Goal: Answer question/provide support

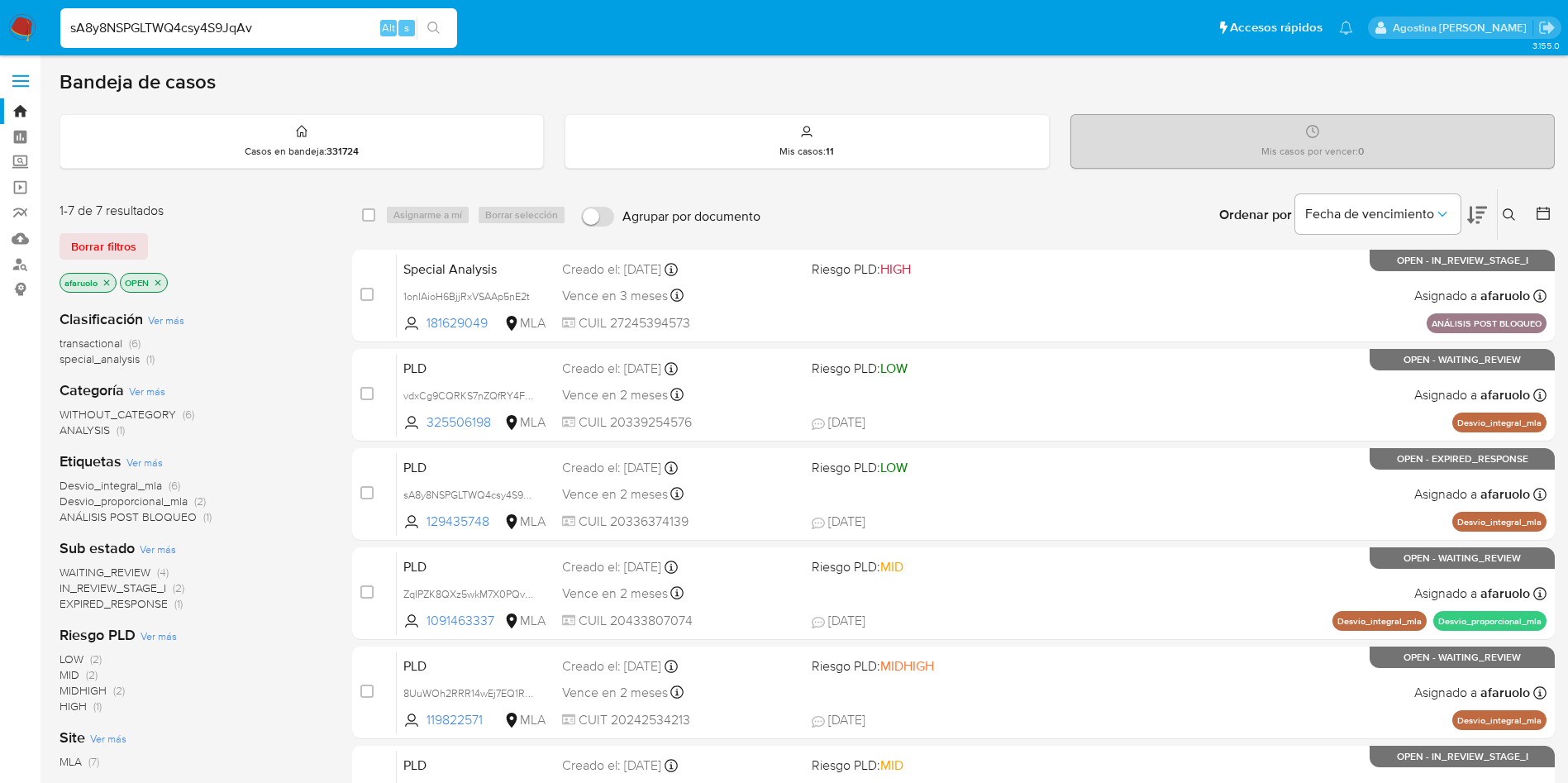
type input "sA8y8NSPGLTWQ4csy4S9JqAv"
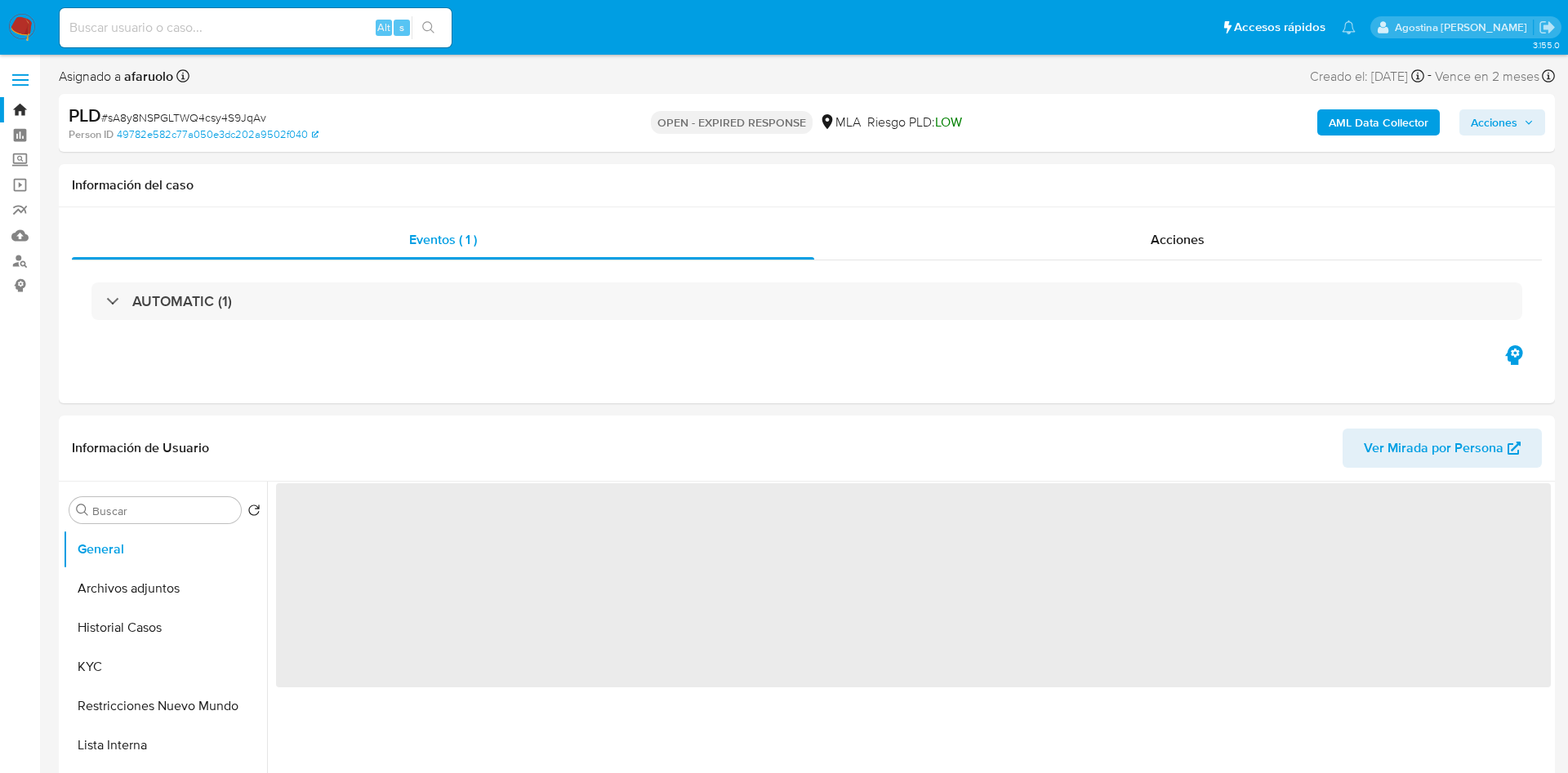
select select "10"
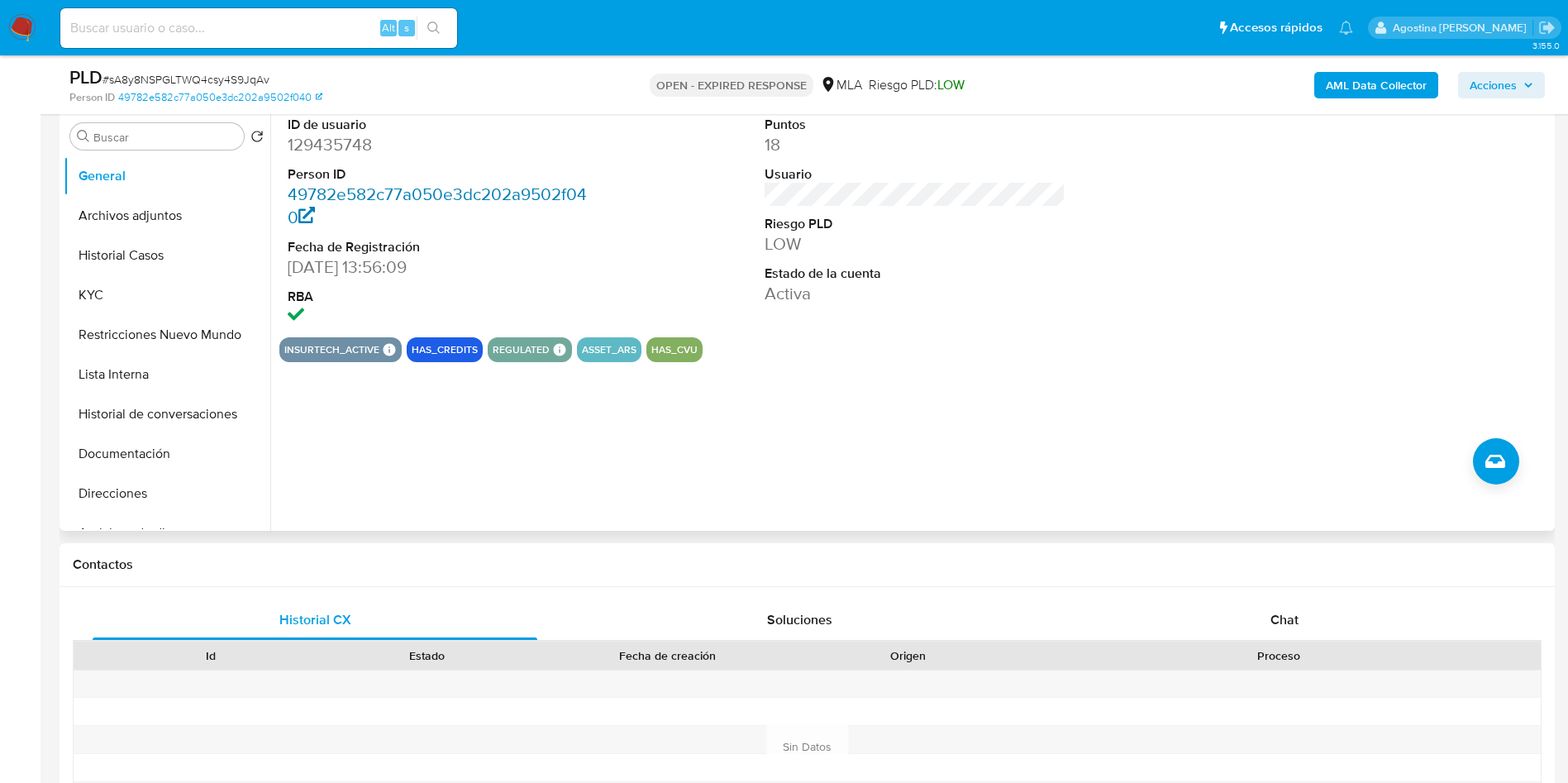
scroll to position [620, 0]
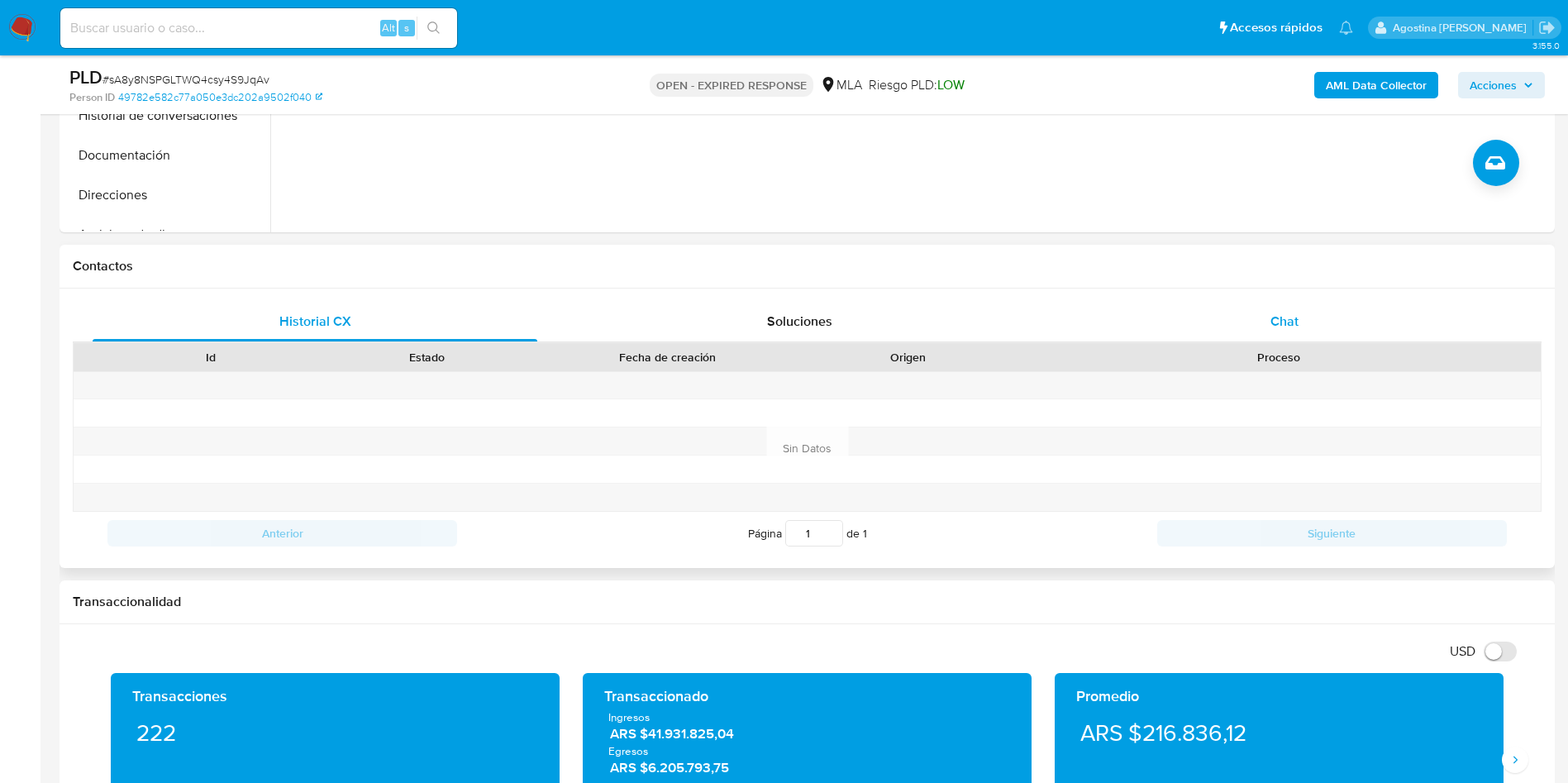
click at [1270, 320] on div "Chat" at bounding box center [1284, 321] width 445 height 40
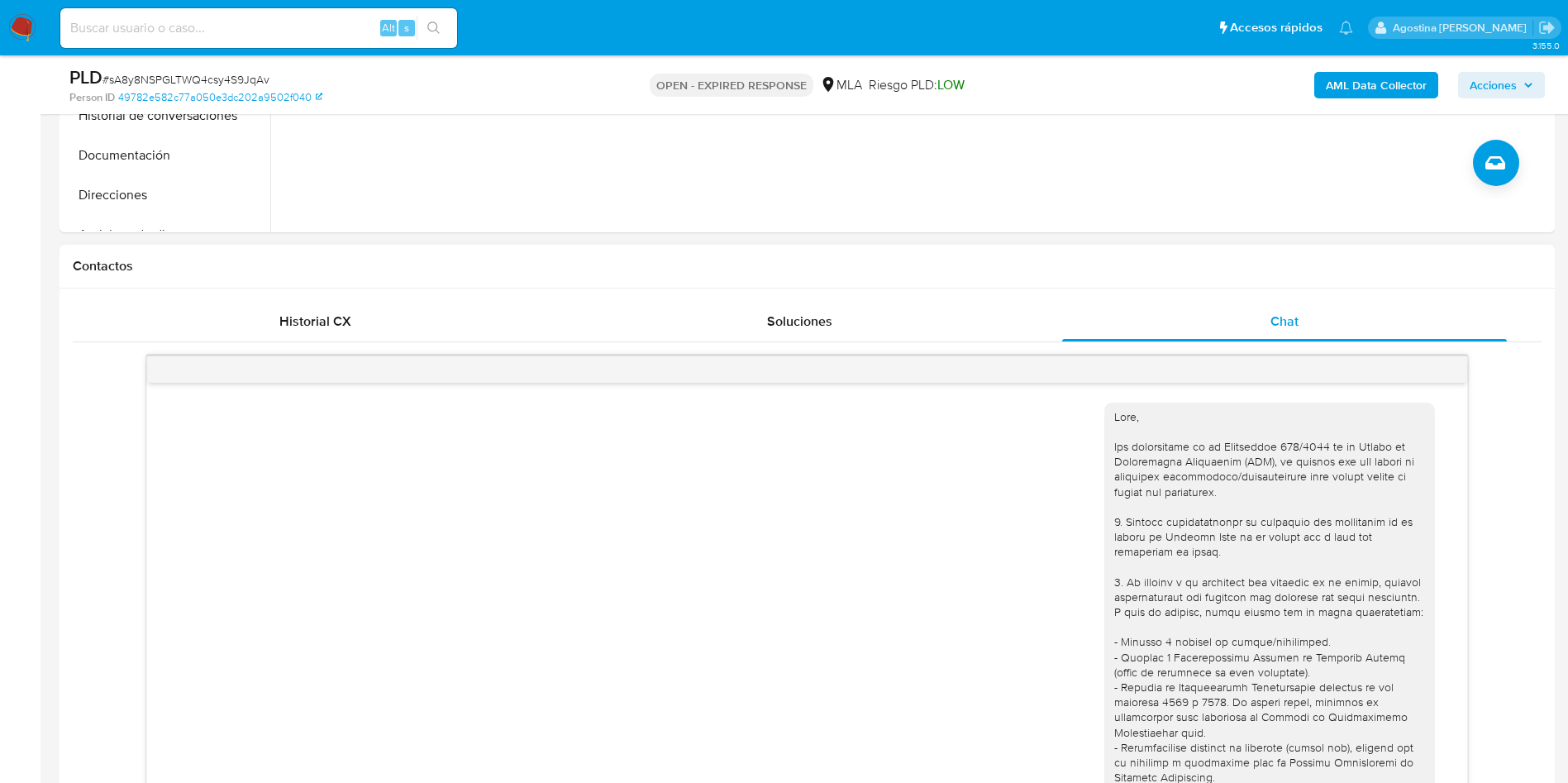
scroll to position [1075, 0]
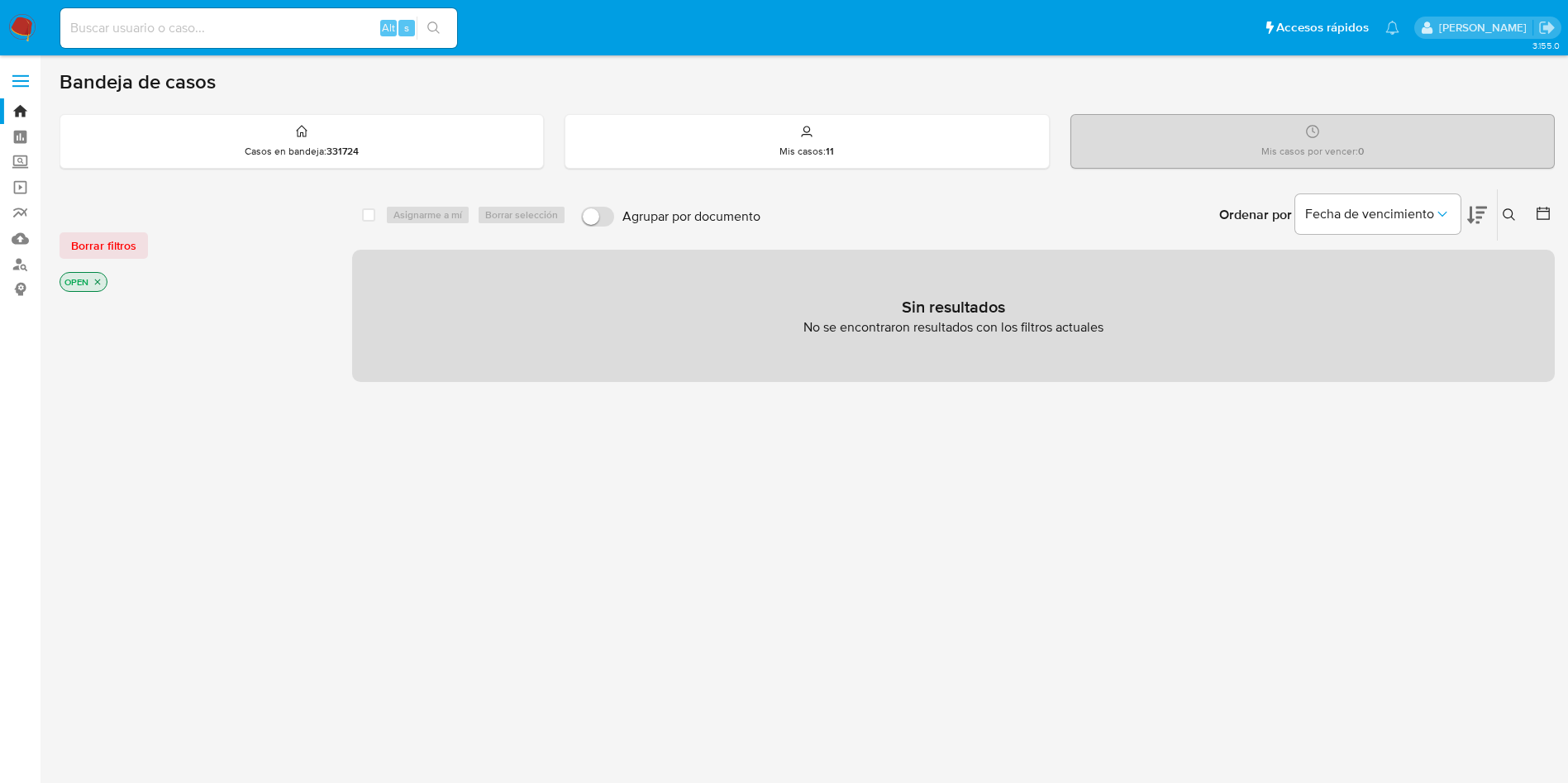
click at [1514, 212] on icon at bounding box center [1509, 215] width 13 height 13
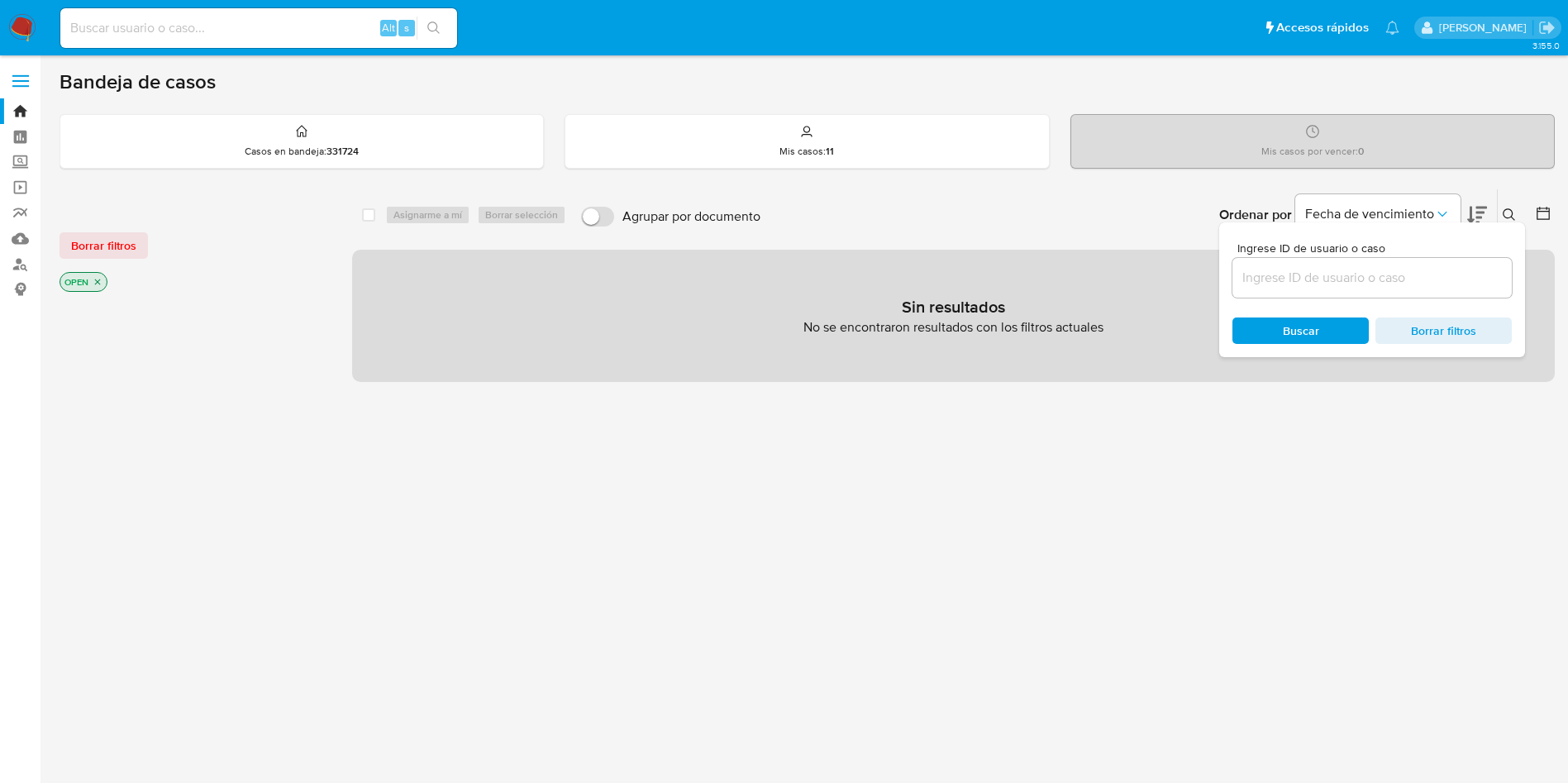
click at [1352, 275] on input at bounding box center [1371, 278] width 280 height 22
type input "sA8y8NSPGLTWQ4csy4S9JqAv"
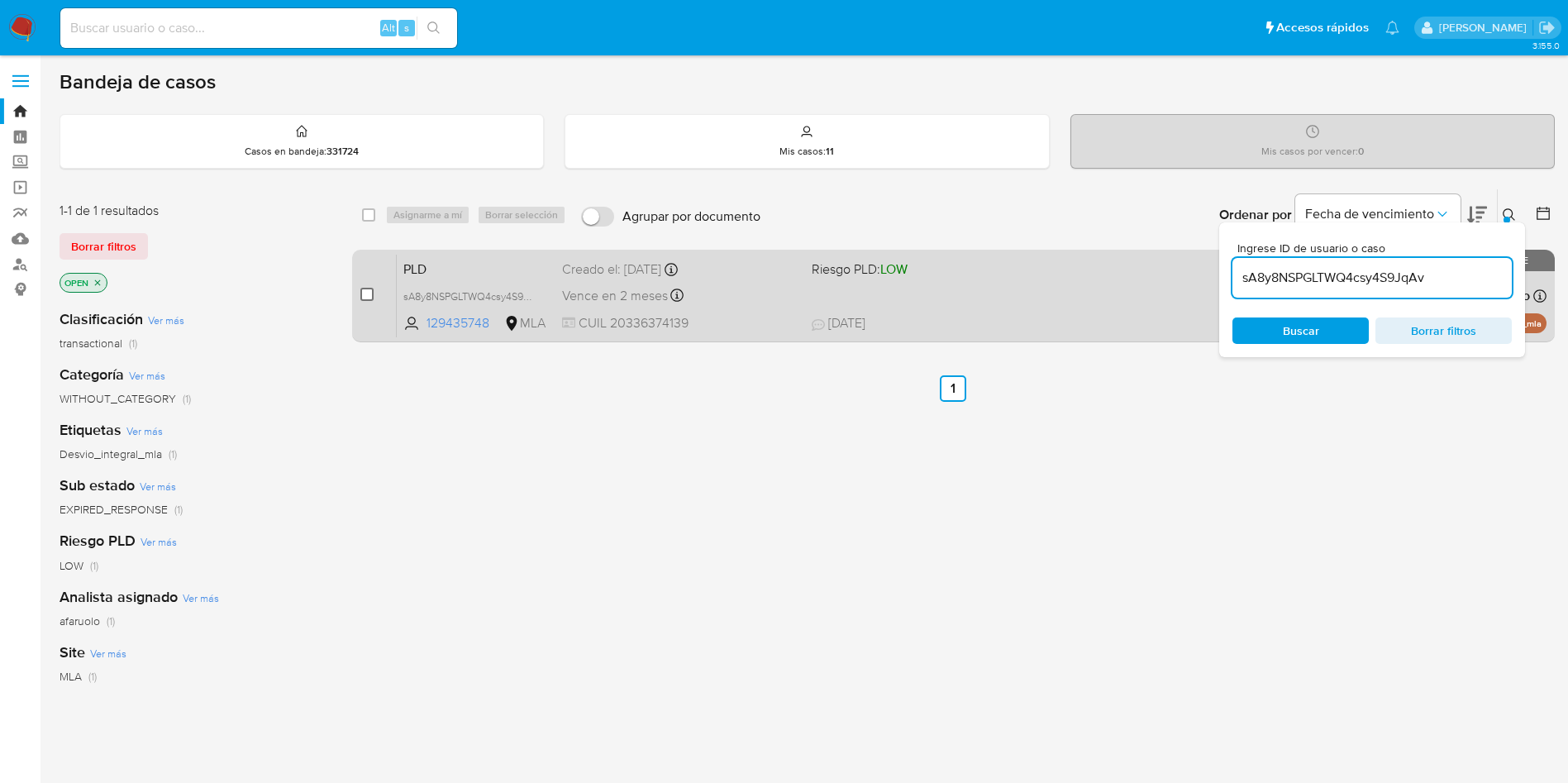
click at [364, 295] on input "checkbox" at bounding box center [367, 294] width 13 height 13
checkbox input "true"
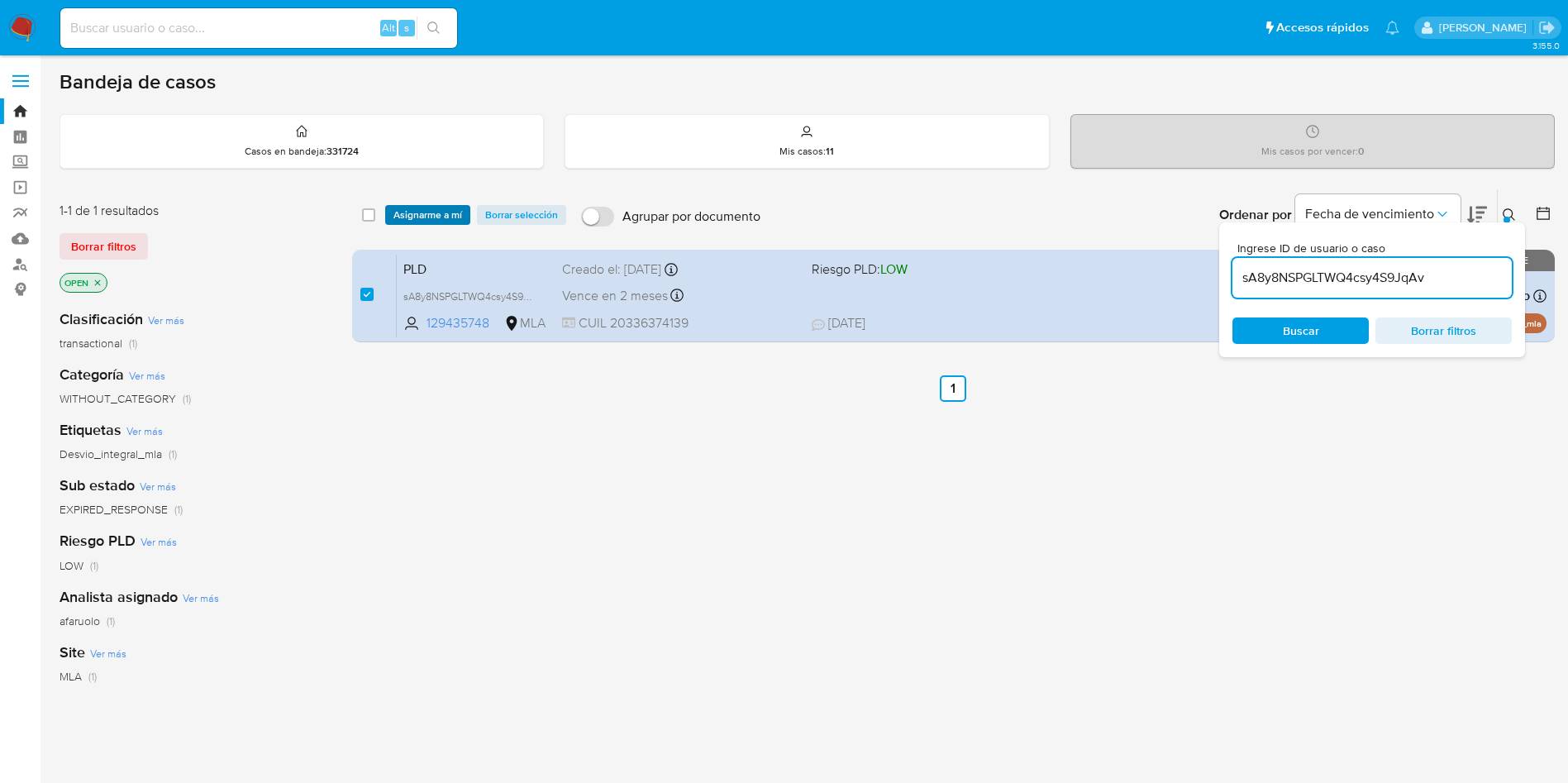
click at [408, 222] on span "Asignarme a mí" at bounding box center [427, 215] width 68 height 17
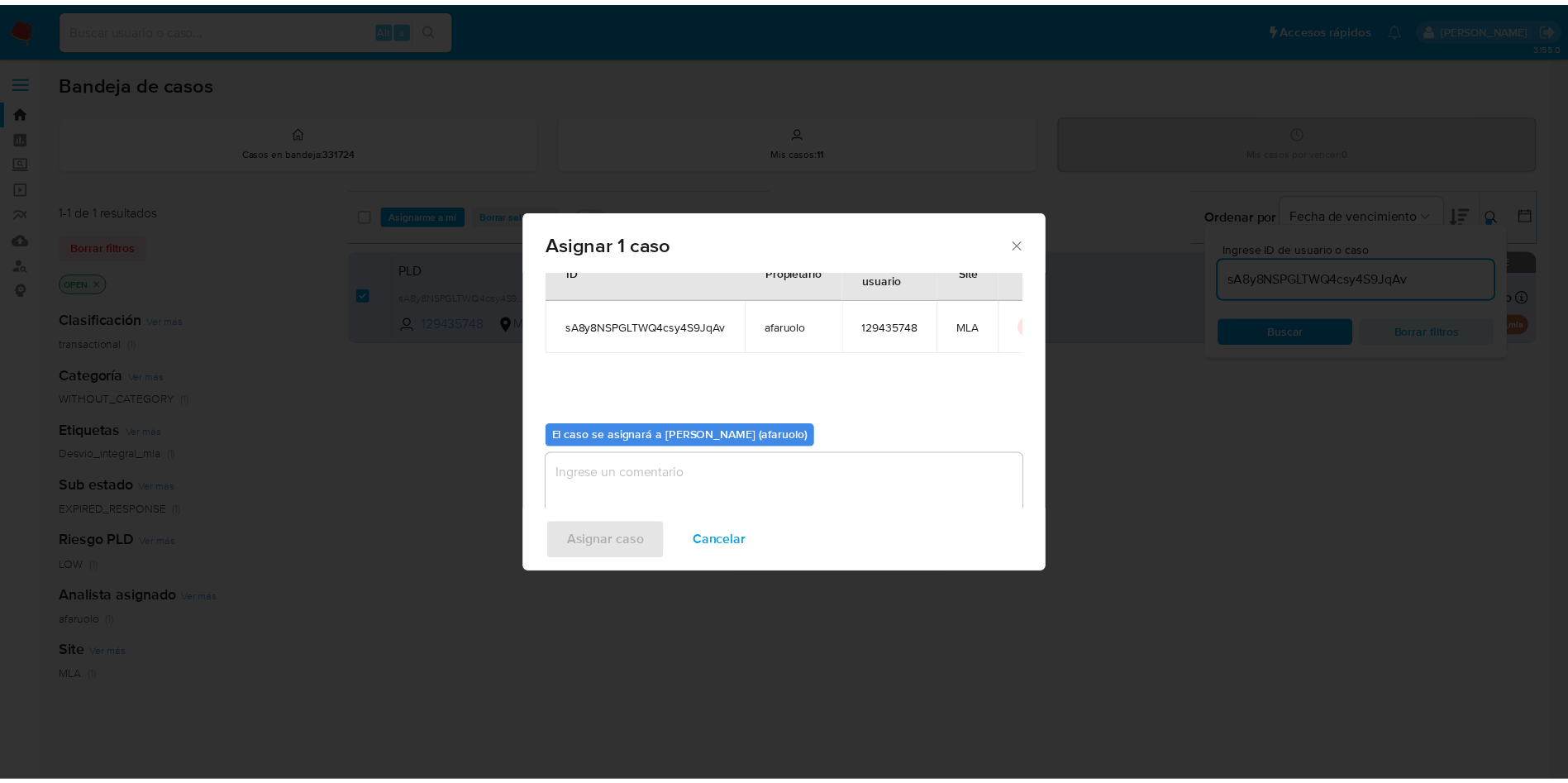
scroll to position [86, 0]
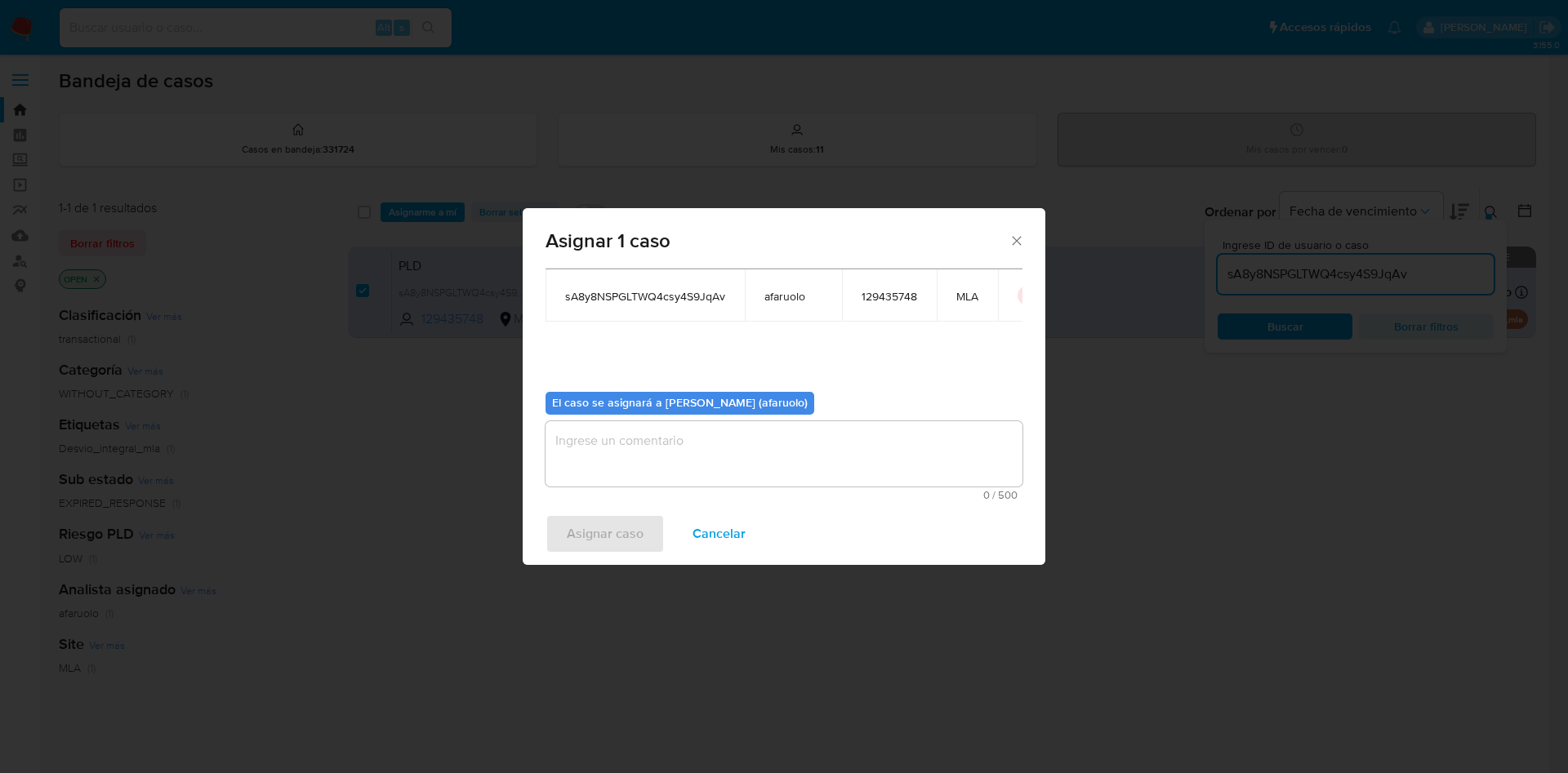
click at [719, 462] on textarea "assign-modal" at bounding box center [784, 454] width 477 height 65
click at [646, 521] on button "Asignar caso" at bounding box center [605, 534] width 119 height 39
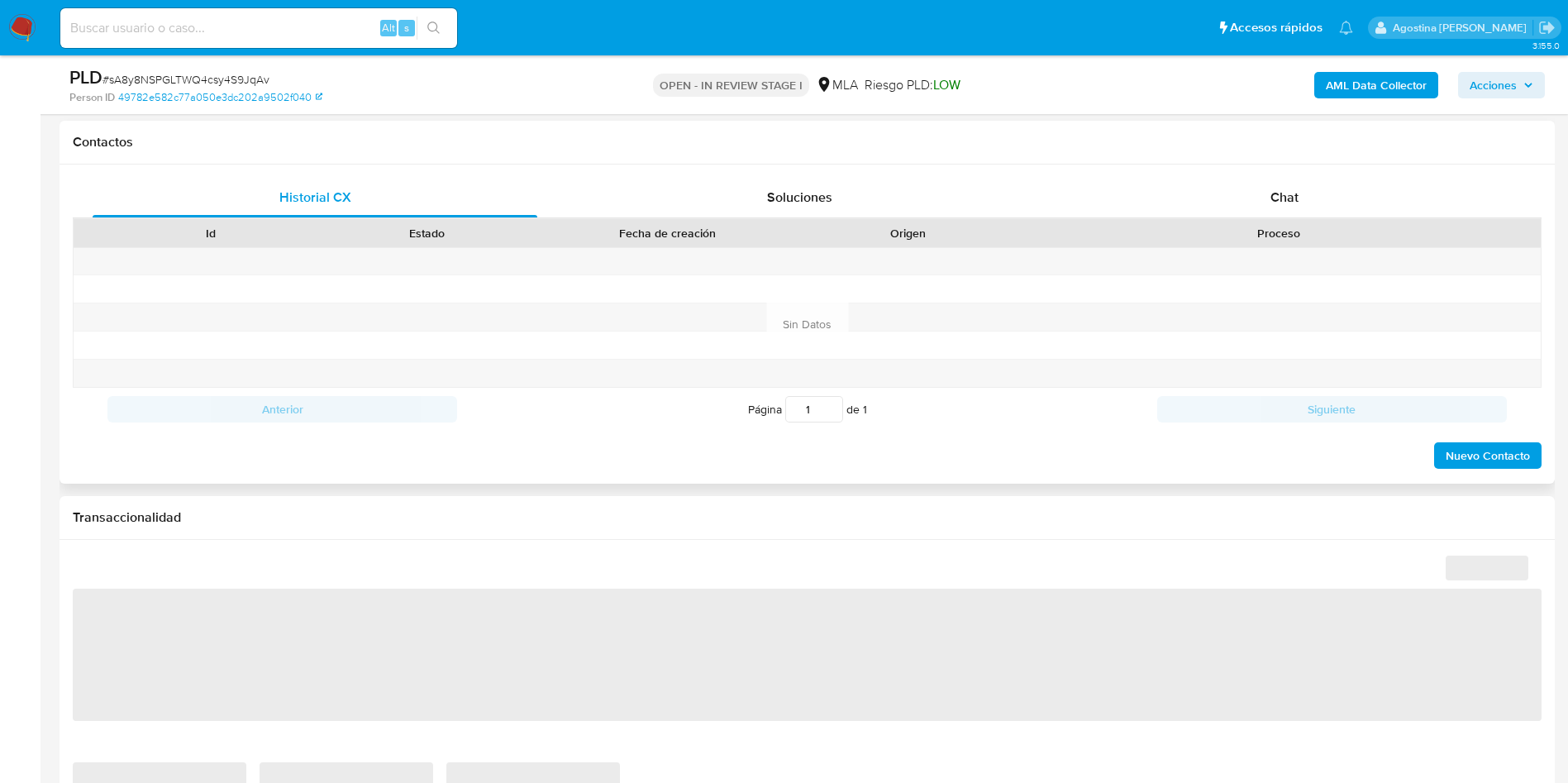
select select "10"
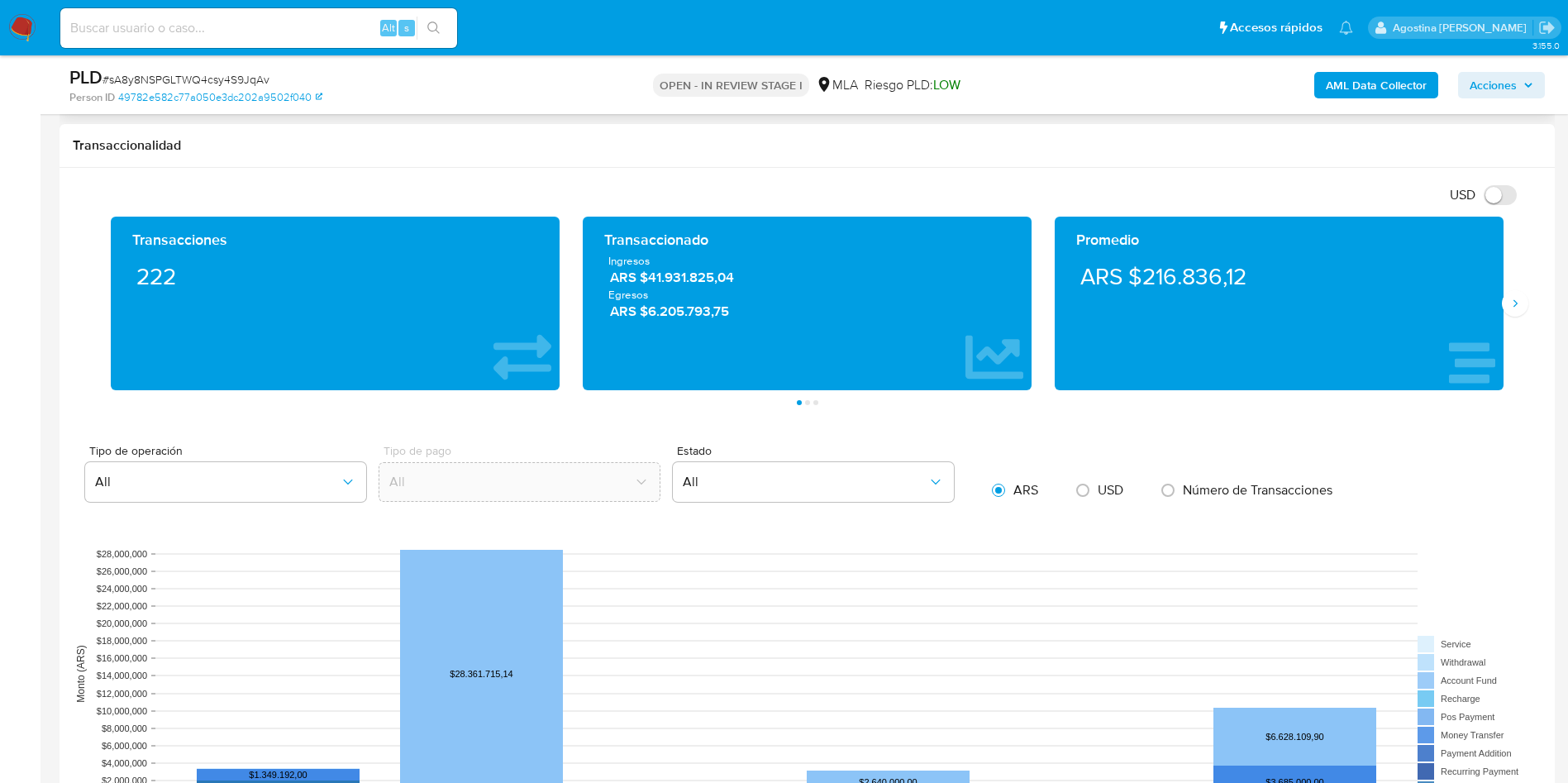
scroll to position [744, 0]
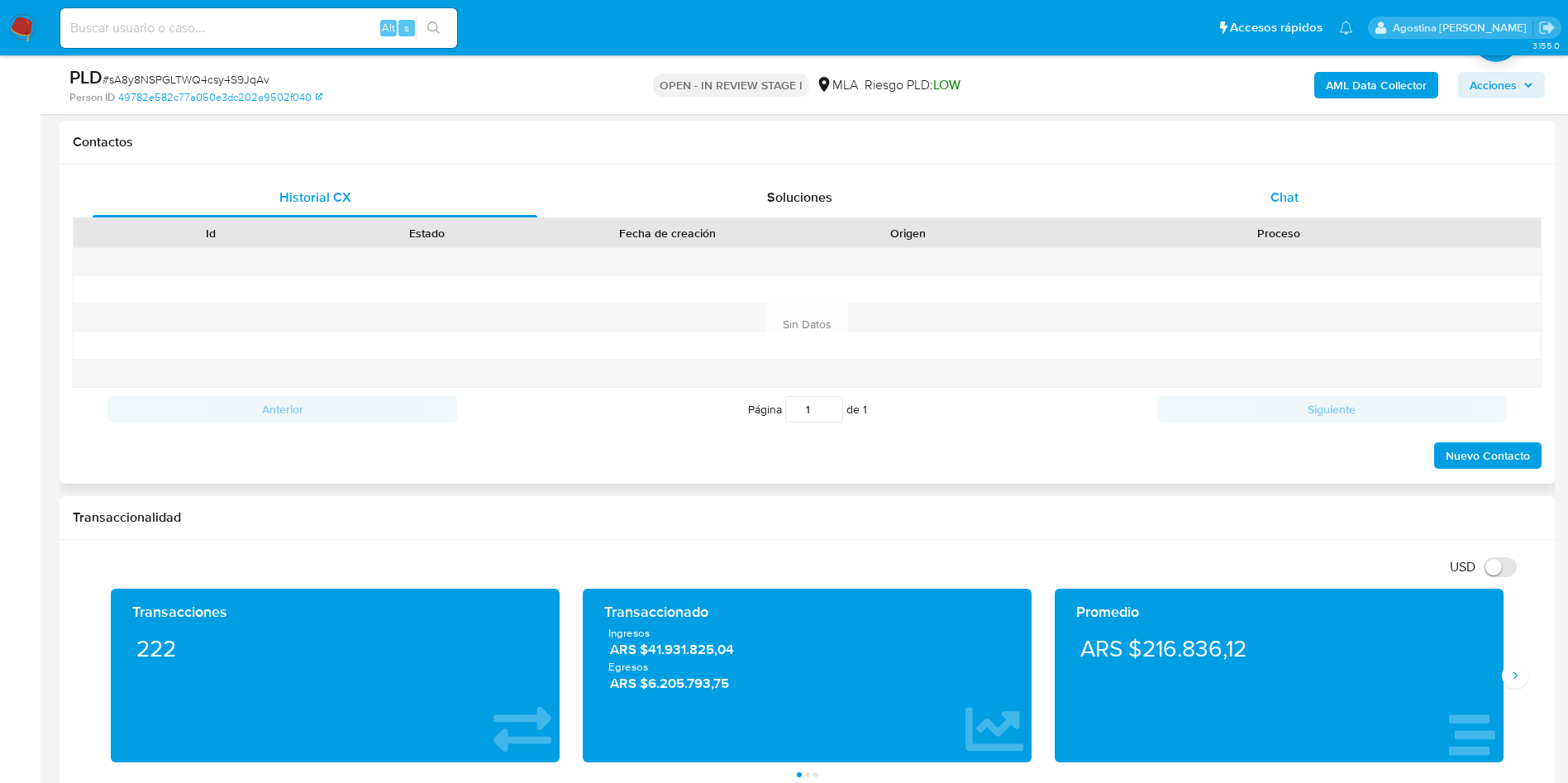
click at [1289, 211] on div "Chat" at bounding box center [1284, 198] width 445 height 40
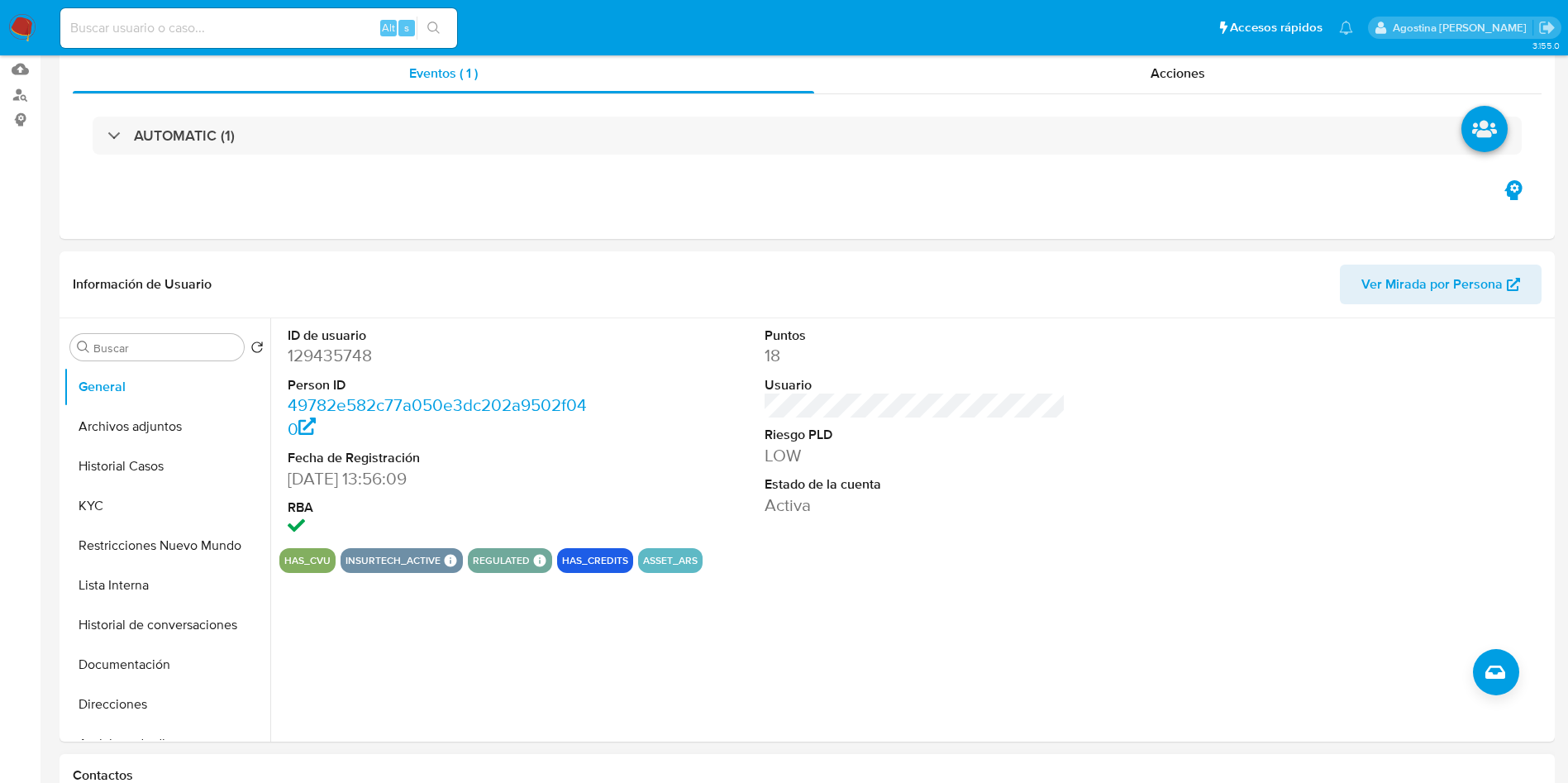
scroll to position [0, 0]
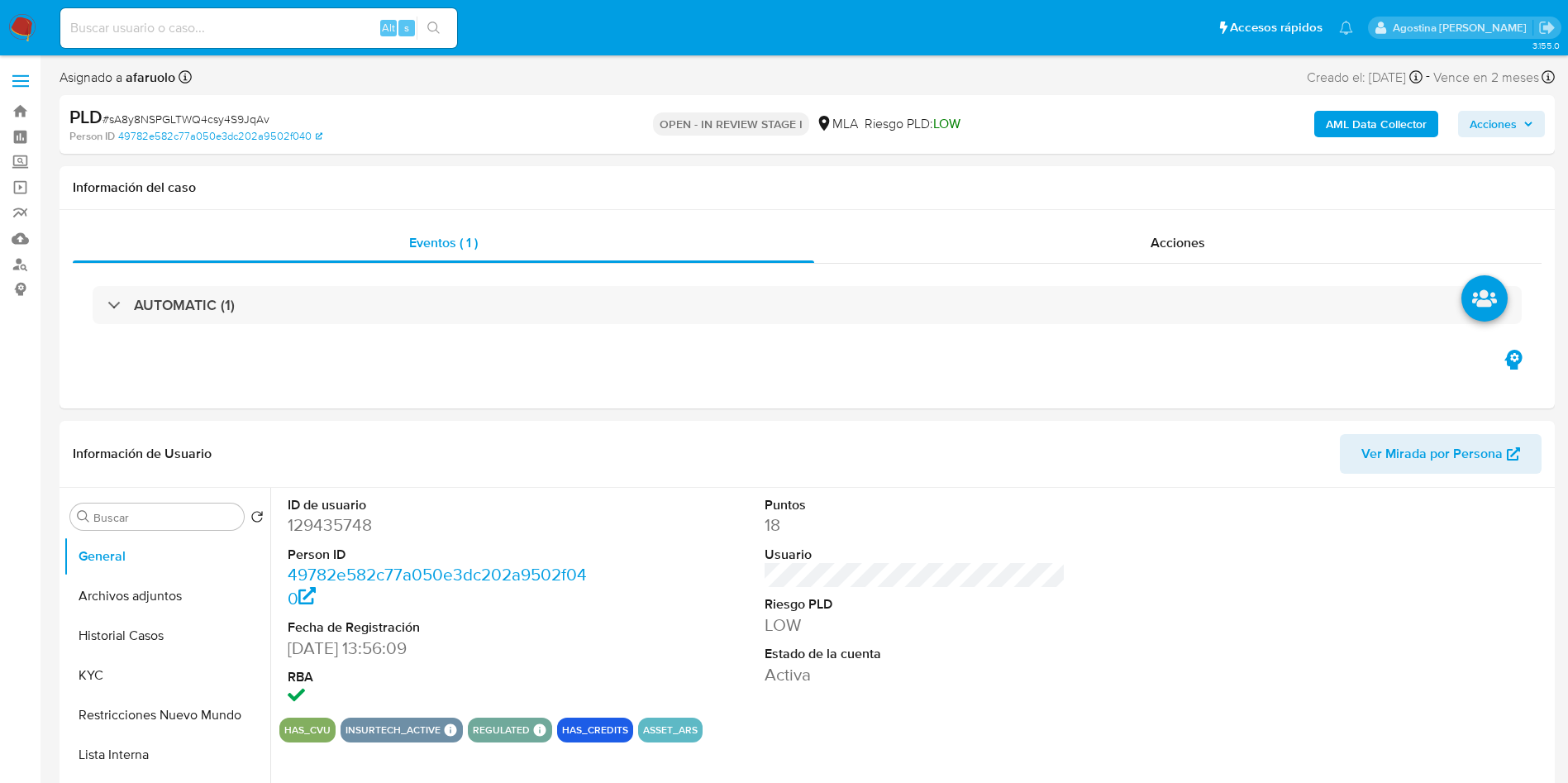
click at [1528, 134] on span "Acciones" at bounding box center [1501, 124] width 63 height 23
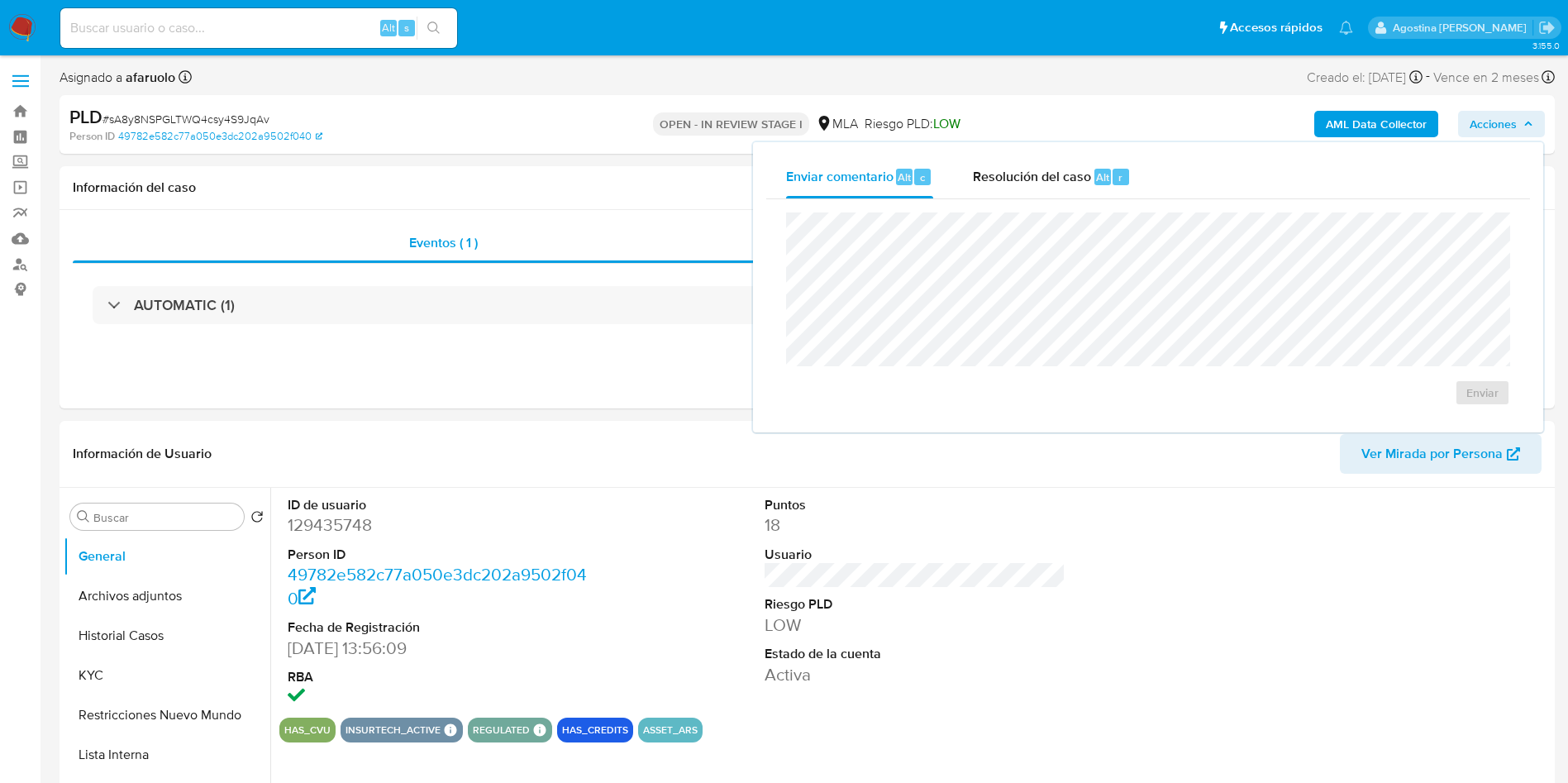
click at [998, 114] on div "OPEN - IN REVIEW STAGE I MLA Riesgo PLD: LOW" at bounding box center [807, 124] width 488 height 39
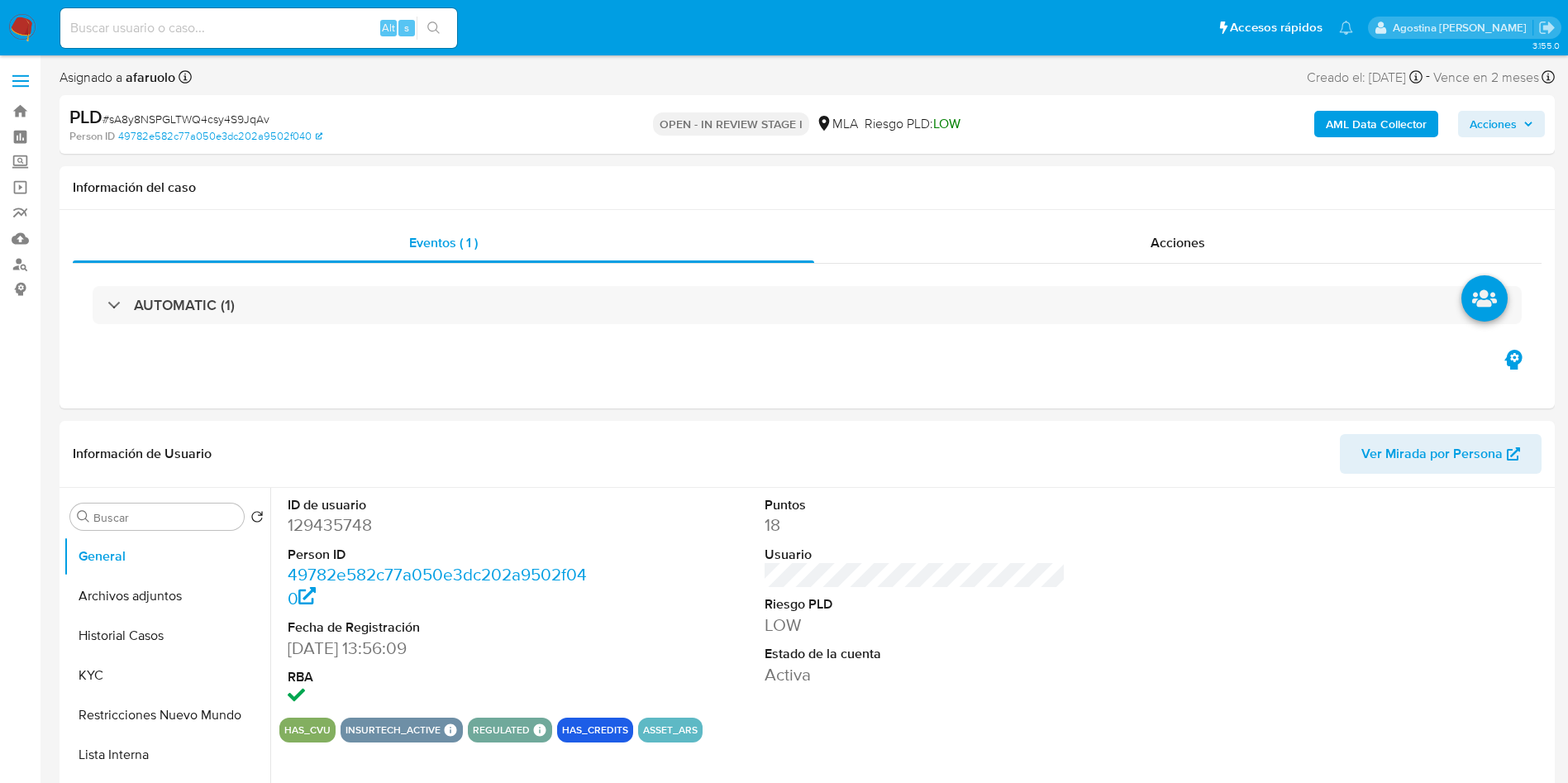
click at [1522, 122] on span "Acciones" at bounding box center [1501, 124] width 63 height 23
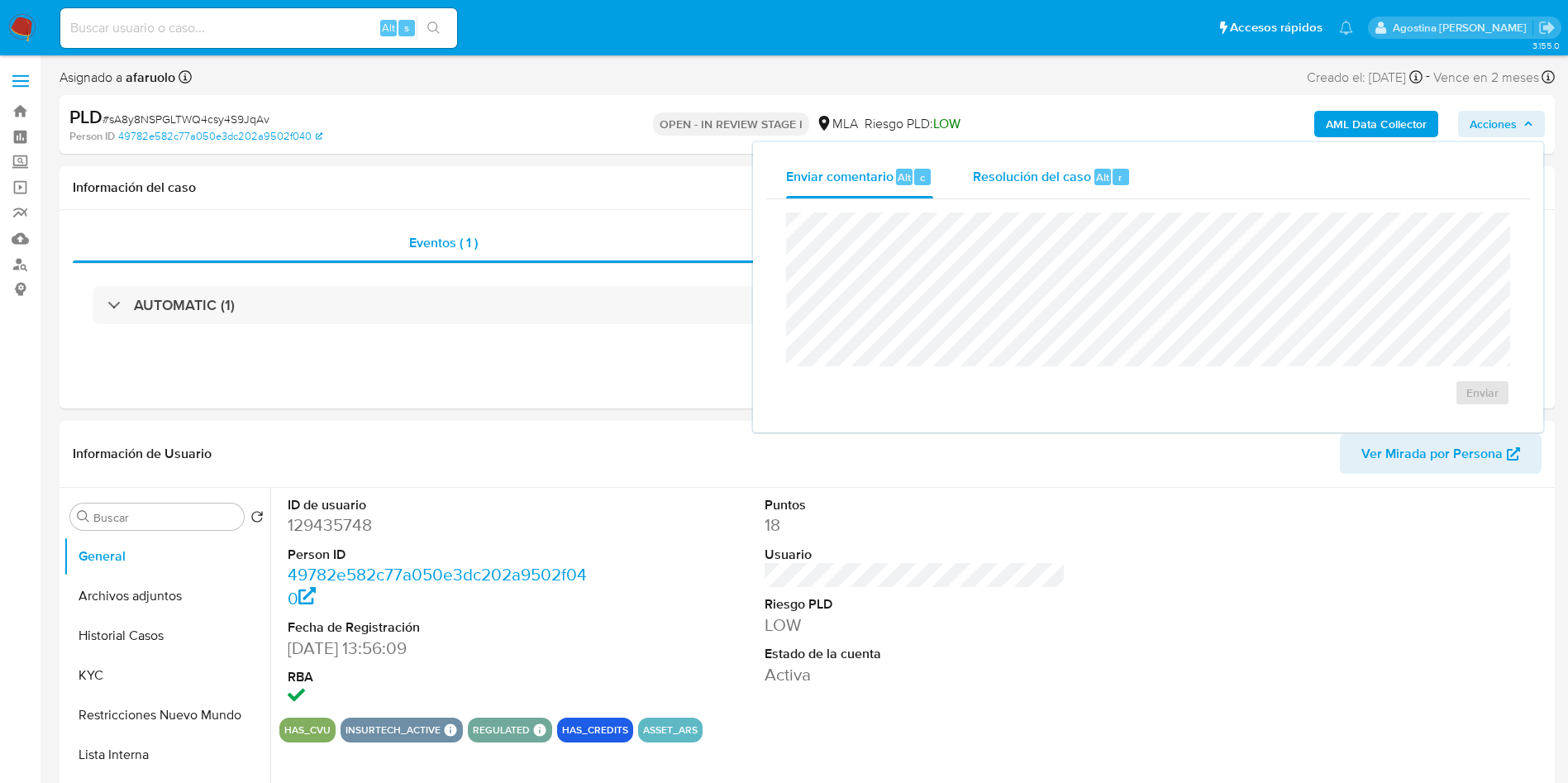
click at [1110, 169] on div "Alt r" at bounding box center [1111, 177] width 35 height 17
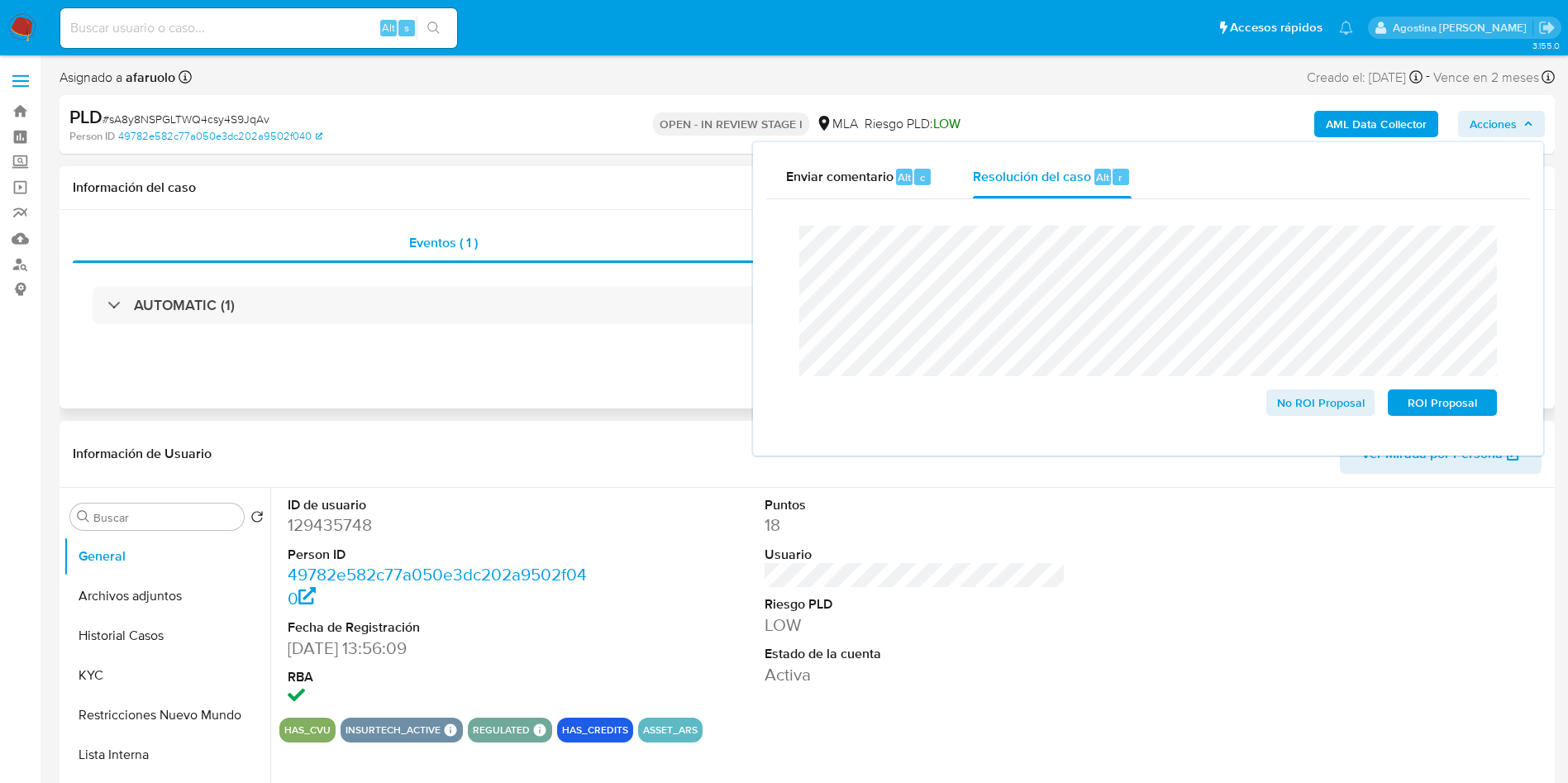
click at [506, 392] on div "Eventos ( 1 ) Acciones AUTOMATIC (1)" at bounding box center [806, 308] width 1495 height 199
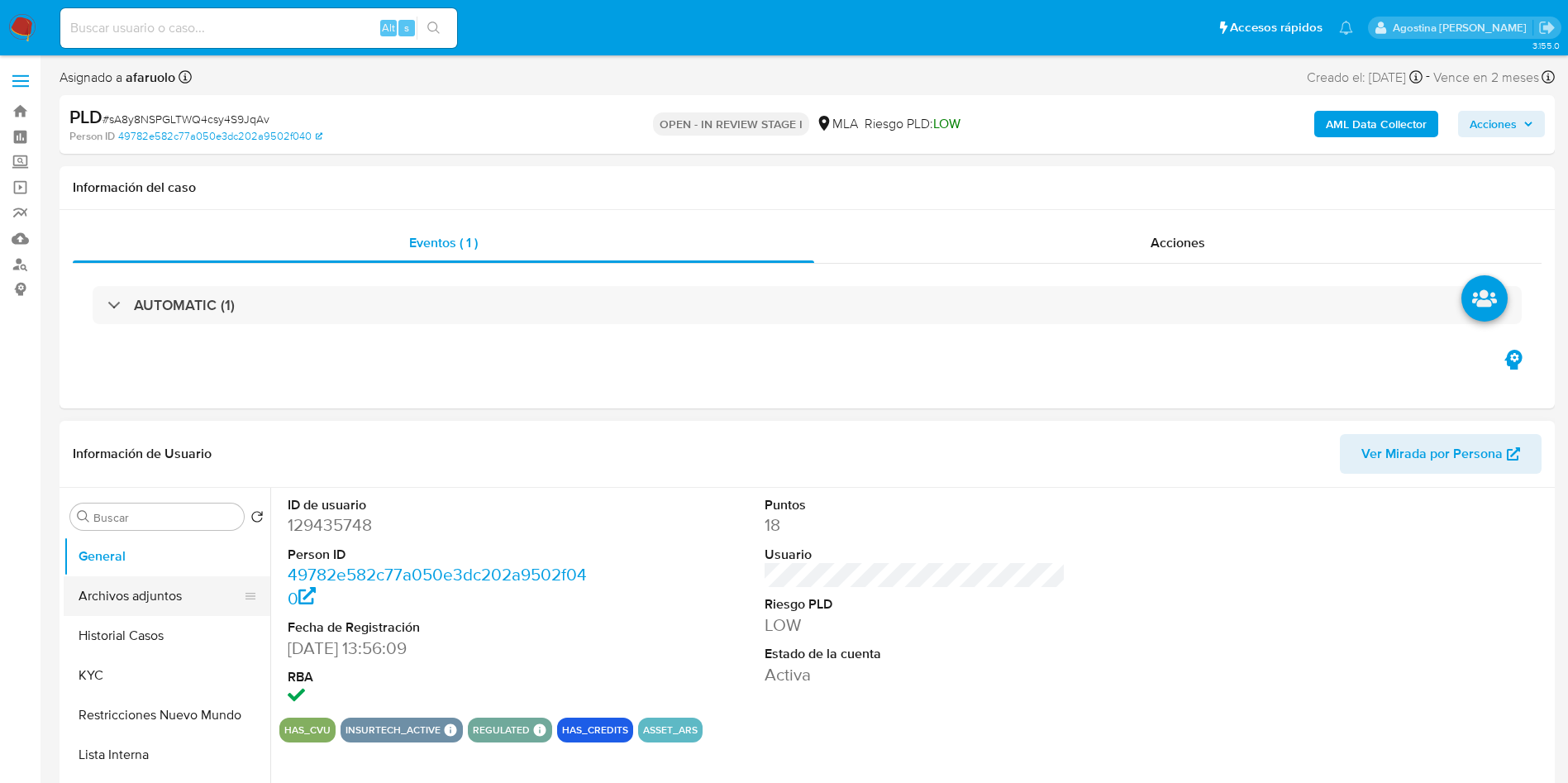
click at [169, 593] on button "Archivos adjuntos" at bounding box center [160, 596] width 194 height 40
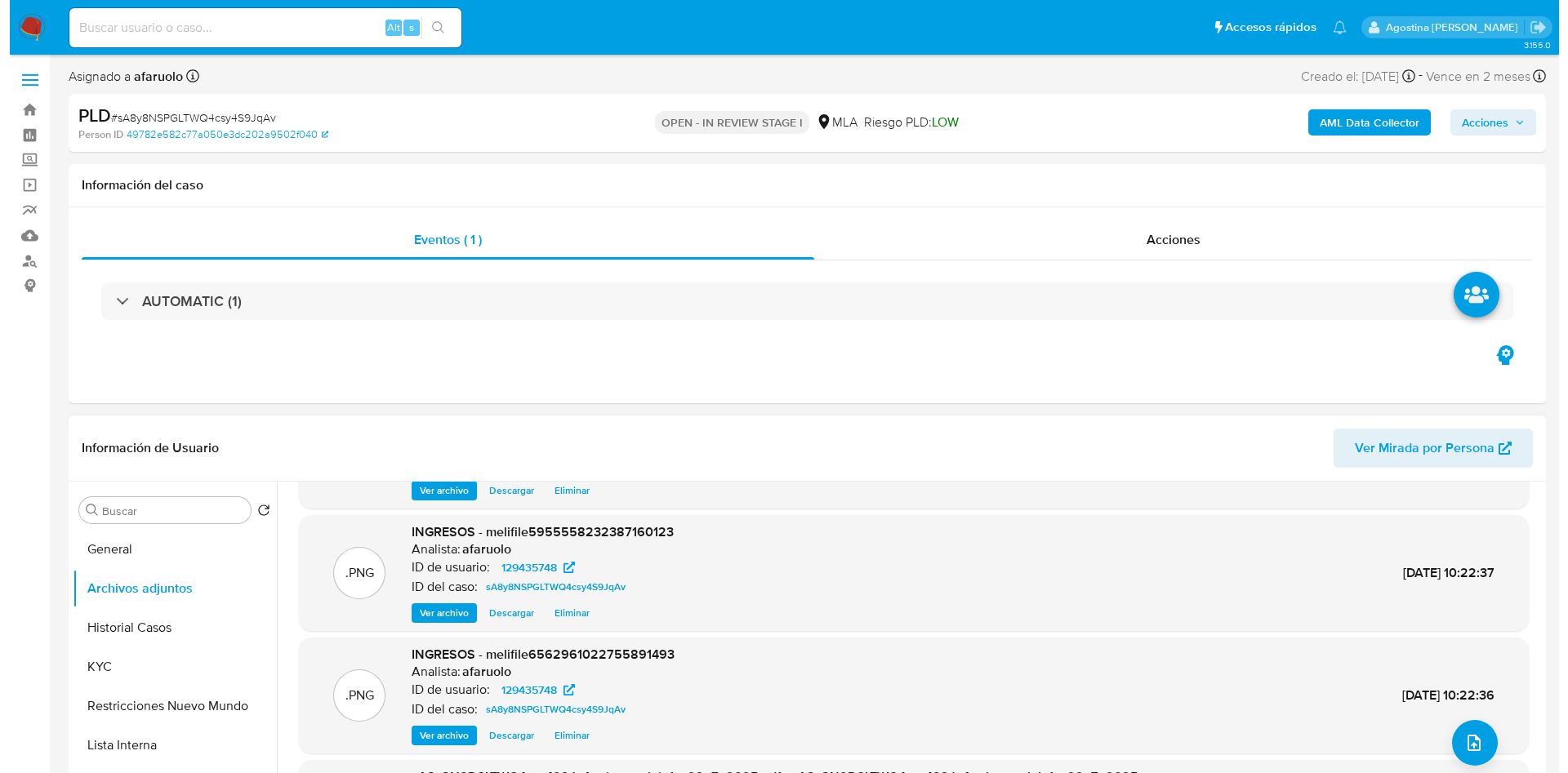
scroll to position [138, 0]
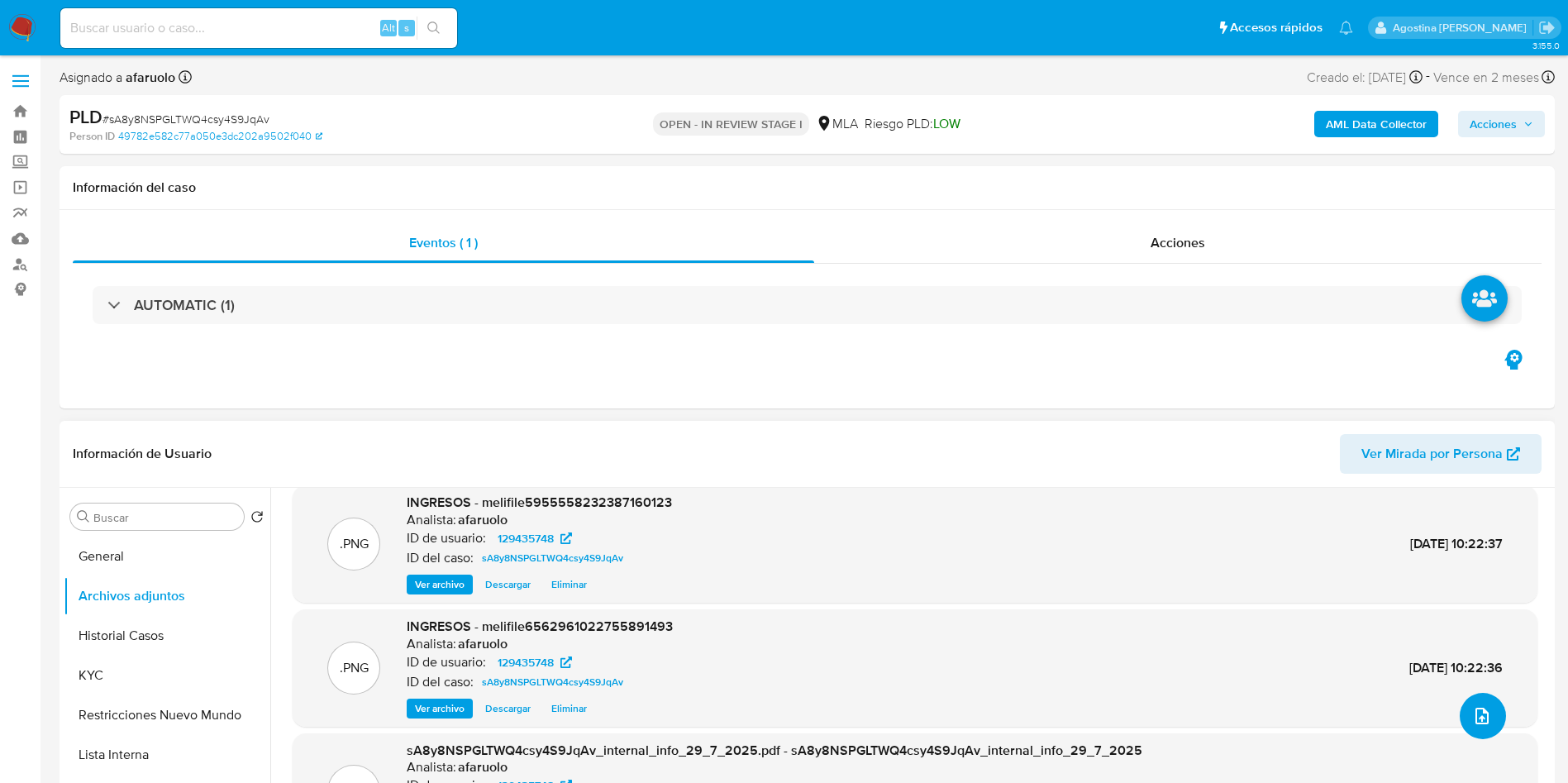
click at [1482, 716] on icon "upload-file" at bounding box center [1482, 716] width 20 height 20
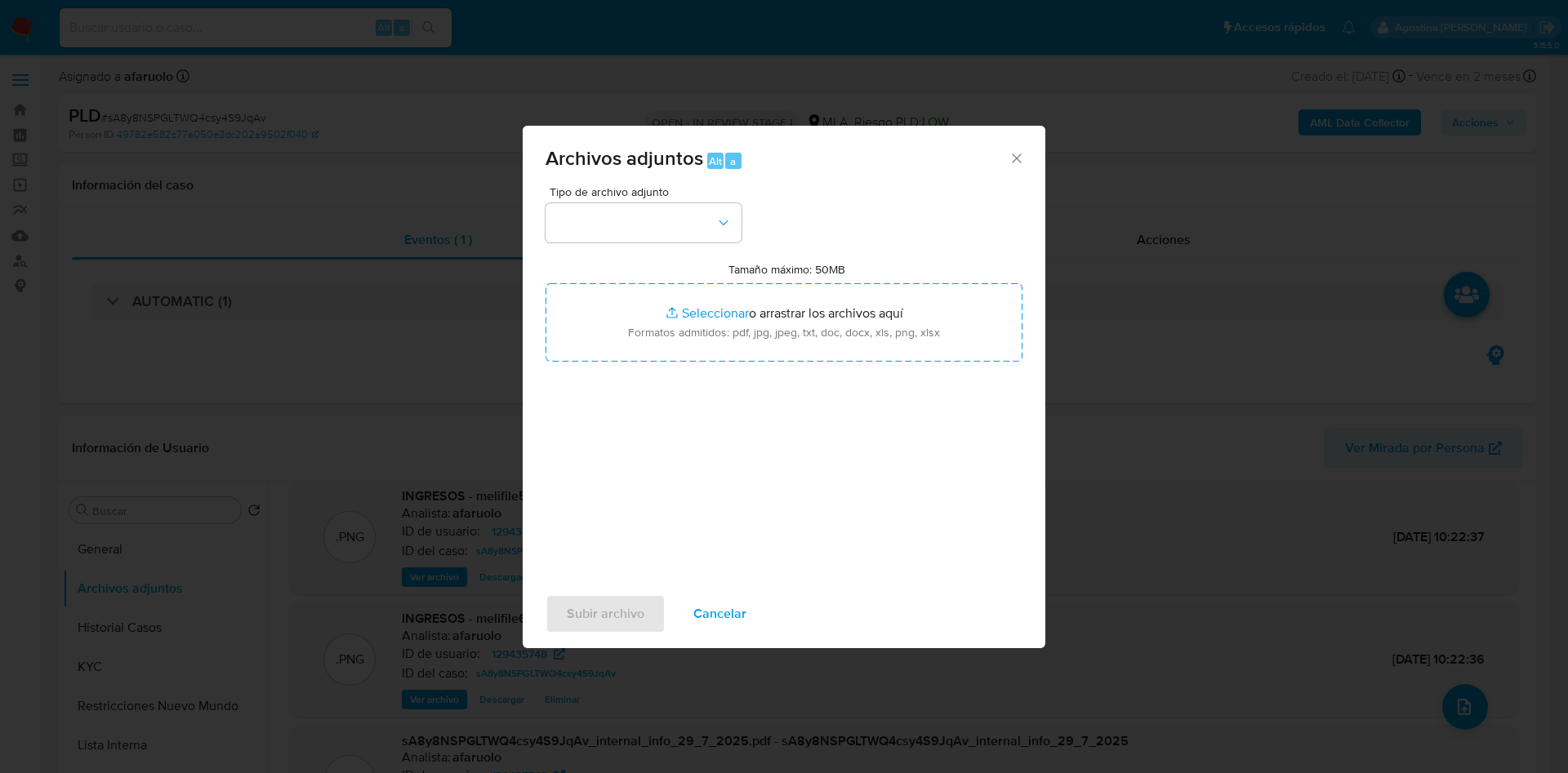
click at [637, 191] on span "Tipo de archivo adjunto" at bounding box center [647, 192] width 196 height 12
click at [648, 216] on button "button" at bounding box center [643, 223] width 196 height 39
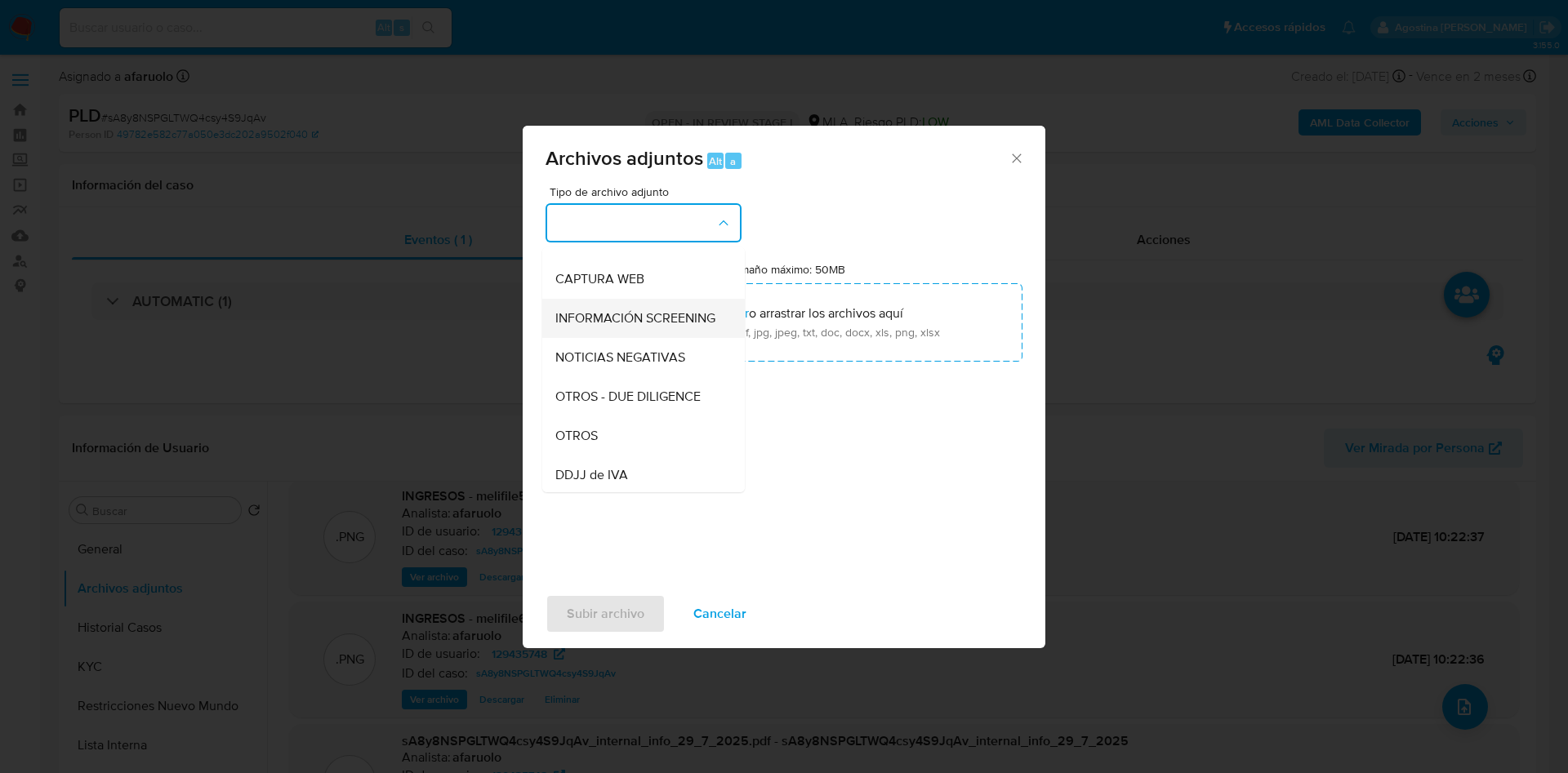
scroll to position [122, 0]
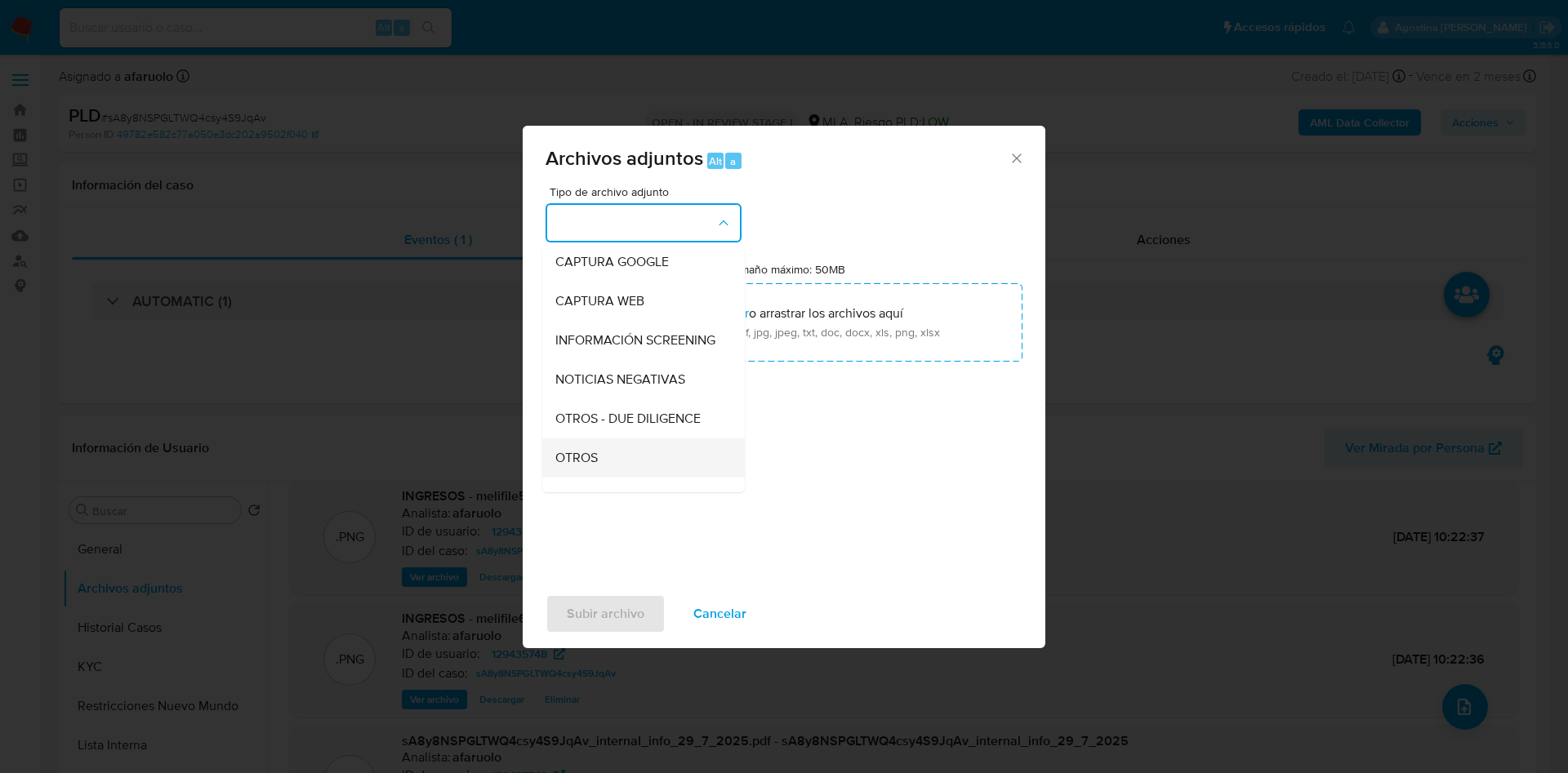
click at [598, 461] on div "OTROS" at bounding box center [639, 458] width 167 height 39
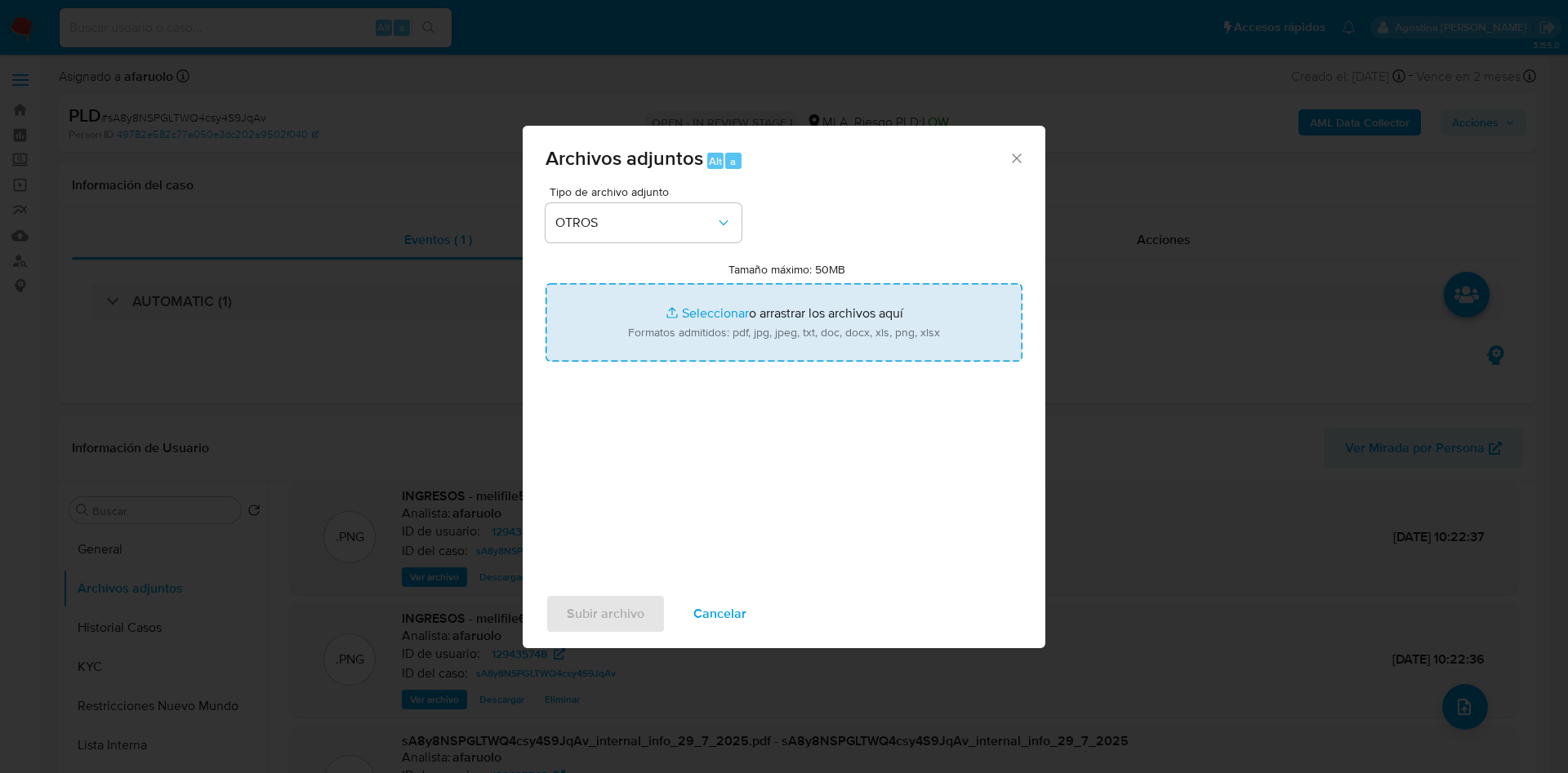
click at [730, 321] on input "Tamaño máximo: 50MB Seleccionar archivos" at bounding box center [784, 322] width 477 height 78
type input "C:\fakepath\Caselog sA8y8NSPGLTWQ4csy4S9JqAv_2025_07_18_00_55_22.docx"
